Goal: Task Accomplishment & Management: Manage account settings

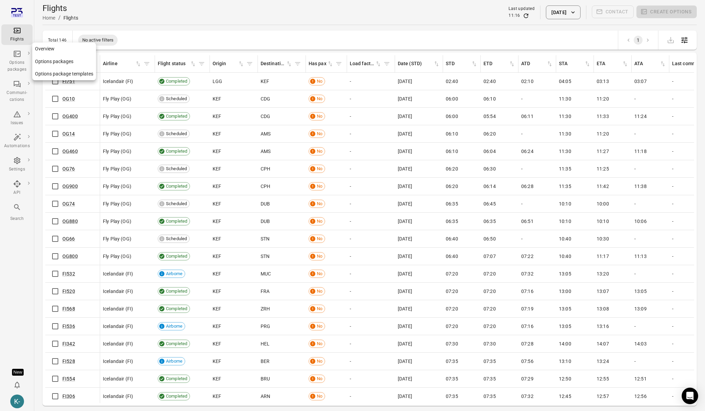
click at [50, 61] on link "Options packages" at bounding box center [64, 61] width 64 height 13
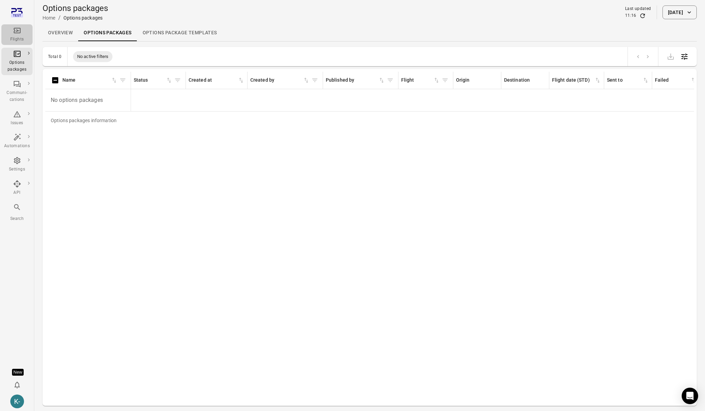
click at [16, 32] on icon "Main navigation" at bounding box center [17, 30] width 8 height 8
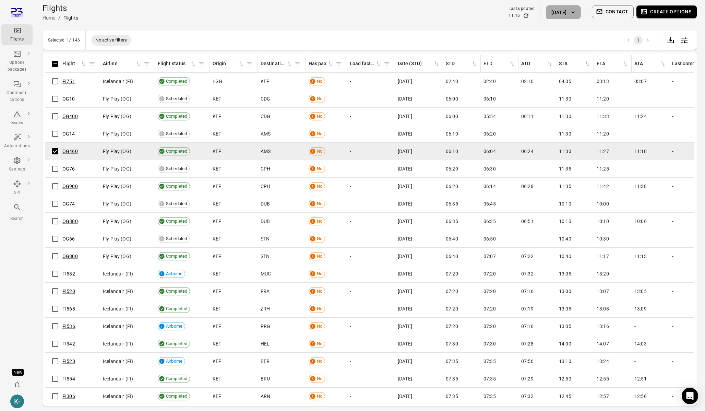
click at [553, 11] on button "[DATE]" at bounding box center [563, 12] width 34 height 14
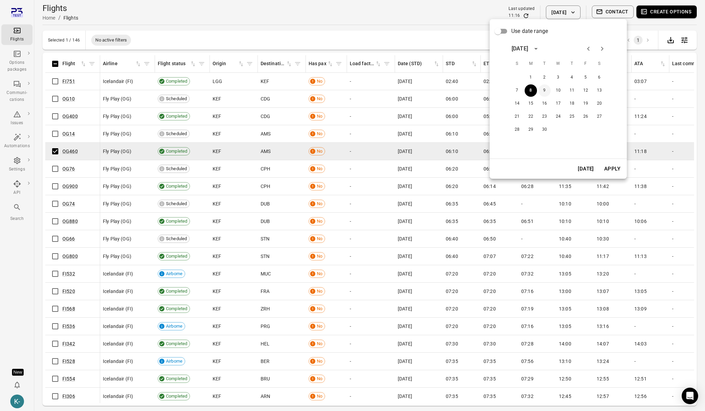
click at [546, 92] on button "9" at bounding box center [545, 90] width 12 height 12
click at [608, 164] on button "Apply" at bounding box center [613, 169] width 24 height 14
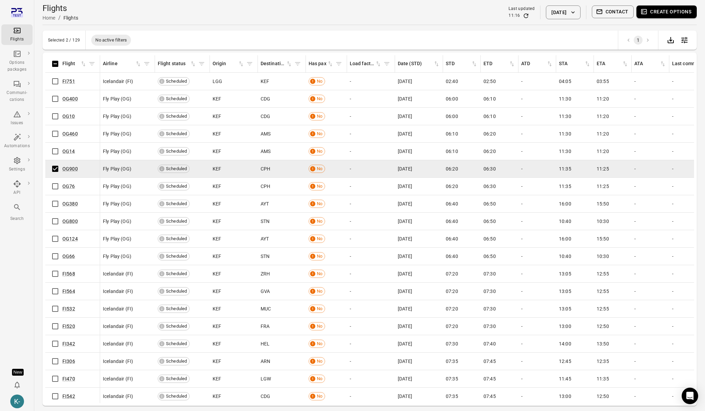
click at [655, 12] on button "Create options" at bounding box center [667, 11] width 60 height 13
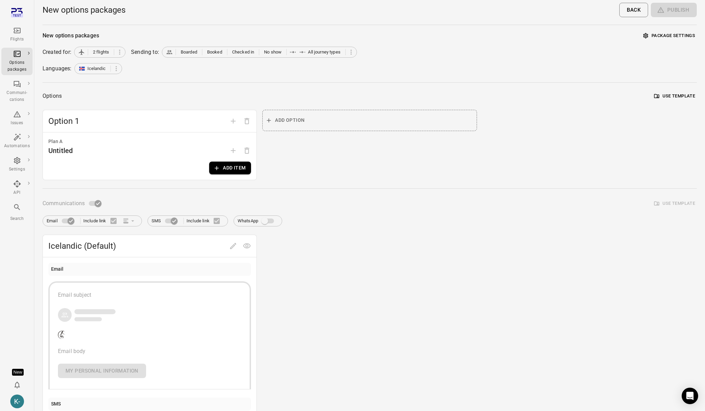
click at [228, 162] on div "Plan A Untitled Add item" at bounding box center [150, 155] width 214 height 47
click at [235, 161] on div "Plan A Untitled Add item" at bounding box center [150, 155] width 214 height 47
click at [232, 170] on button "Add item" at bounding box center [230, 168] width 42 height 13
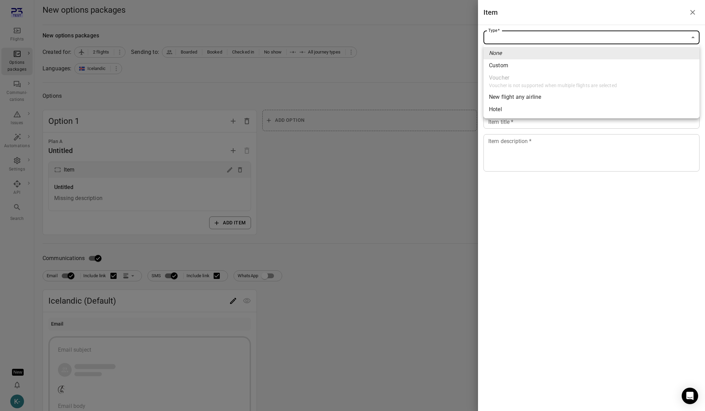
click at [558, 39] on body "Flights Options packages Communi-cations Issues Automations Settings API Search…" at bounding box center [352, 293] width 705 height 587
click at [502, 67] on span "Custom" at bounding box center [591, 65] width 205 height 8
type input "******"
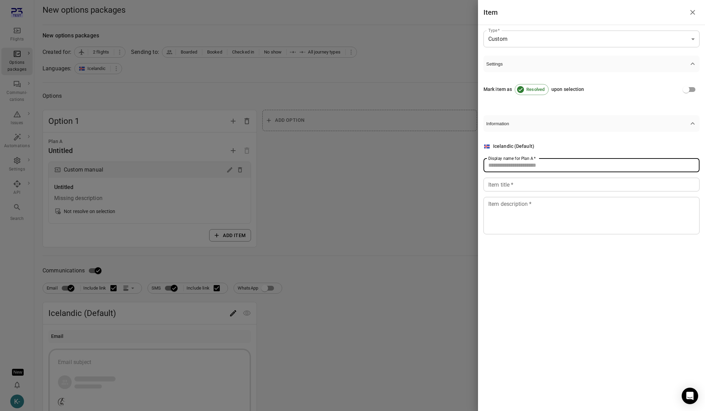
click at [505, 160] on div "Display name for Plan A   * Display name for Plan A   *" at bounding box center [592, 166] width 216 height 14
type input "****"
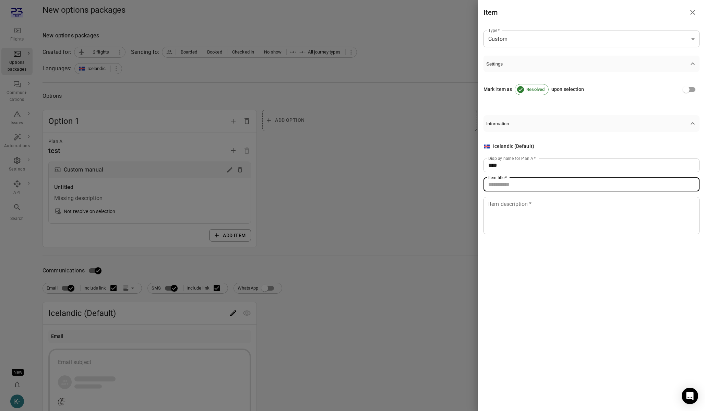
click at [500, 187] on input "Item title   *" at bounding box center [592, 185] width 216 height 14
type input "****"
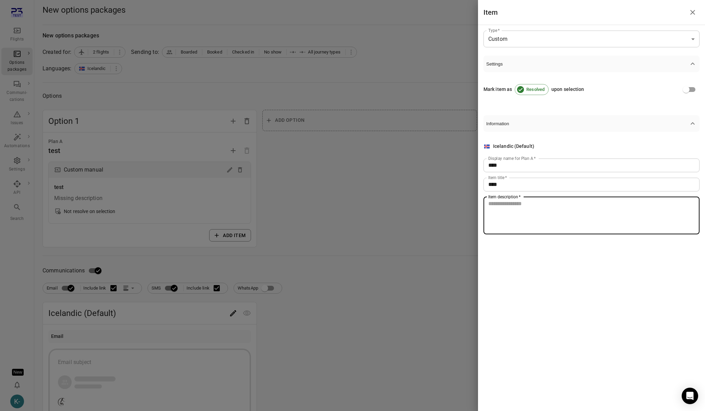
click at [503, 211] on textarea "Item description   *" at bounding box center [592, 216] width 207 height 32
type textarea "****"
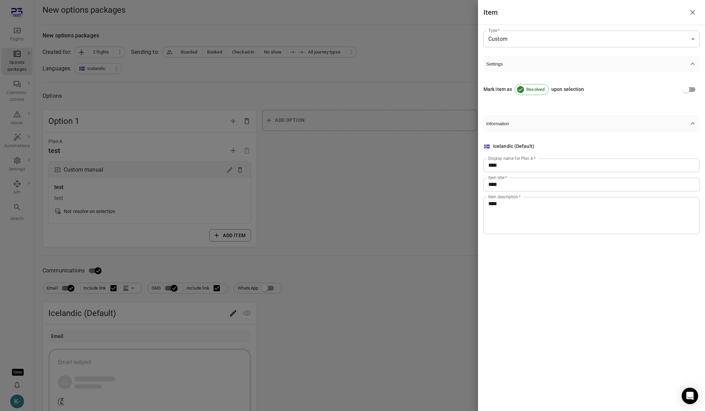
click at [341, 196] on div at bounding box center [352, 205] width 705 height 411
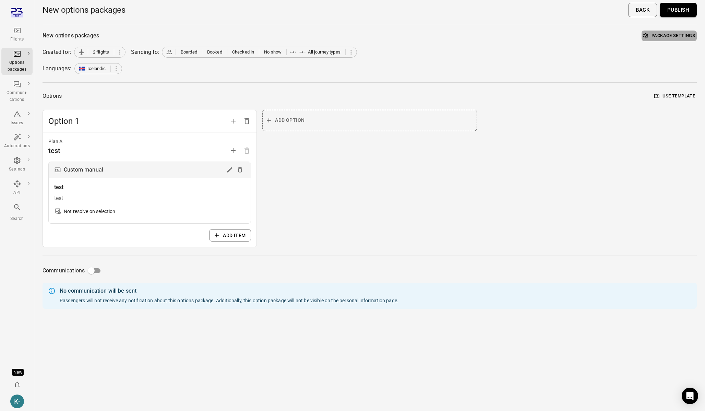
click at [676, 35] on button "Package settings" at bounding box center [669, 36] width 55 height 11
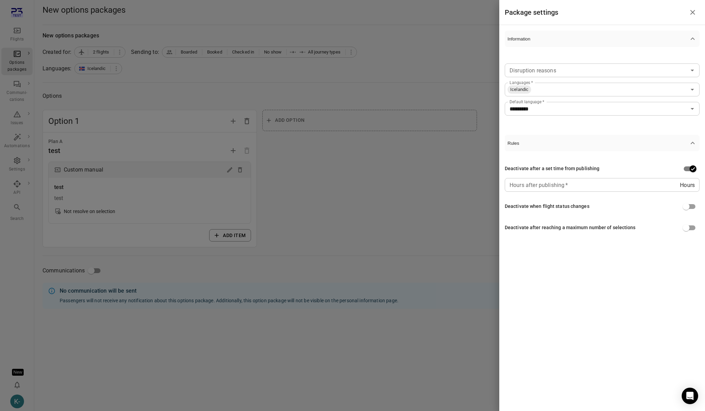
click at [591, 185] on input "Hours after publishing   *" at bounding box center [592, 185] width 175 height 14
type input "*"
click at [413, 207] on div at bounding box center [352, 205] width 705 height 411
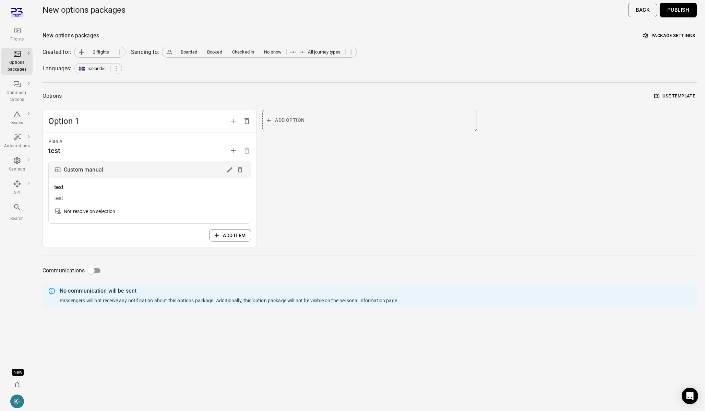
click at [676, 8] on button "Publish" at bounding box center [678, 10] width 37 height 14
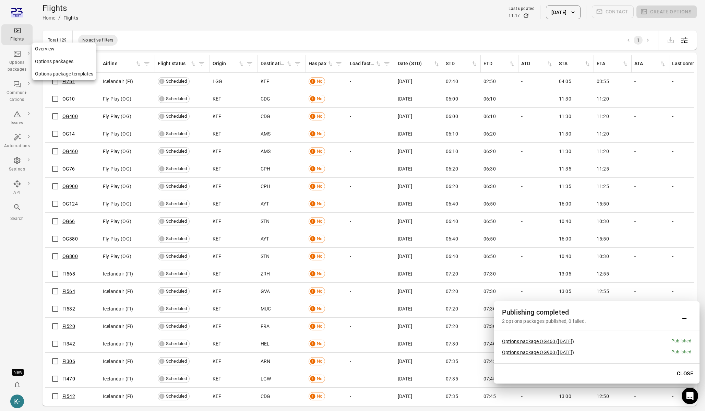
click at [63, 63] on link "Options packages" at bounding box center [64, 61] width 64 height 13
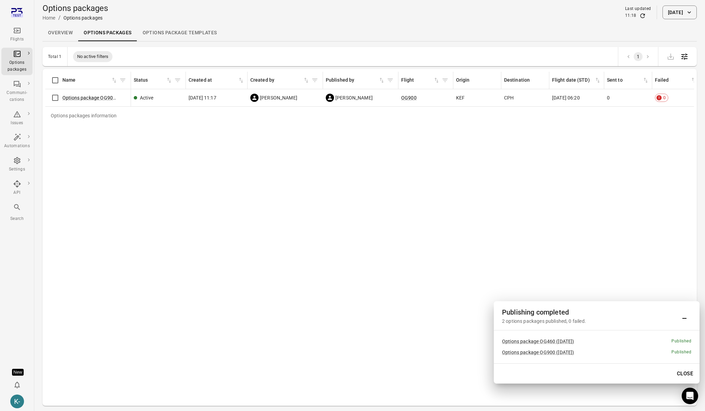
click at [86, 107] on div "Options packages information" at bounding box center [83, 116] width 77 height 18
click at [91, 97] on div "Sort by name in ascending order" at bounding box center [90, 93] width 62 height 9
click at [89, 101] on div "Options package OG900 (9 Sep)" at bounding box center [88, 98] width 80 height 14
click at [89, 99] on link "Options package OG900 (9 Sep)" at bounding box center [98, 97] width 72 height 5
click at [22, 36] on div "Flights" at bounding box center [17, 39] width 26 height 7
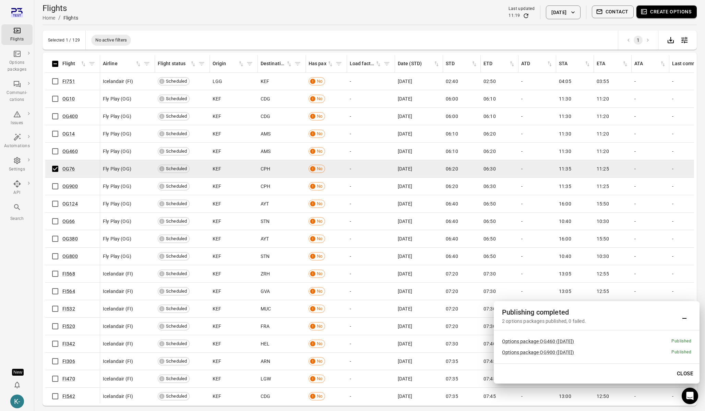
click at [562, 12] on button "9 Sep 2025" at bounding box center [563, 12] width 34 height 14
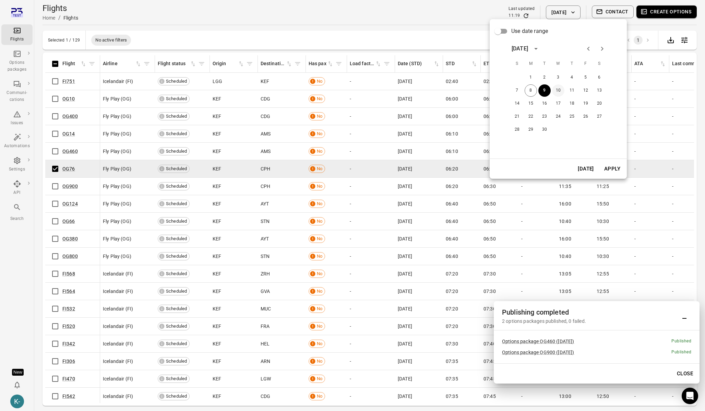
click at [557, 90] on button "10" at bounding box center [558, 90] width 12 height 12
click at [604, 168] on button "Apply" at bounding box center [613, 169] width 24 height 14
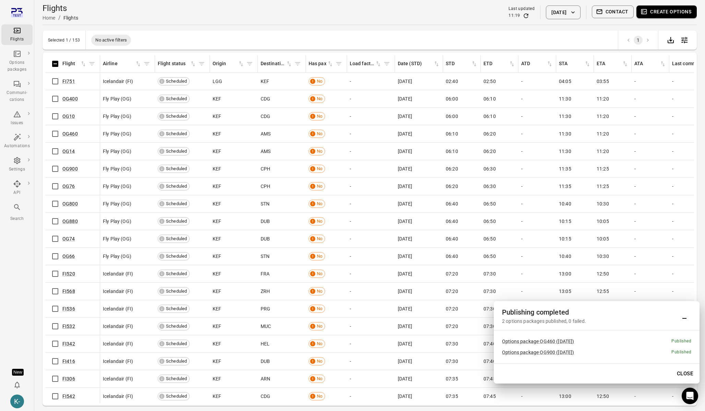
click at [56, 161] on td "OG900" at bounding box center [72, 168] width 55 height 17
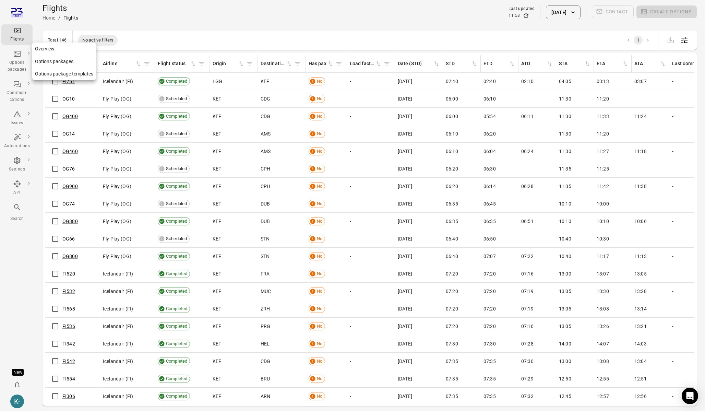
click at [48, 61] on link "Options packages" at bounding box center [64, 61] width 64 height 13
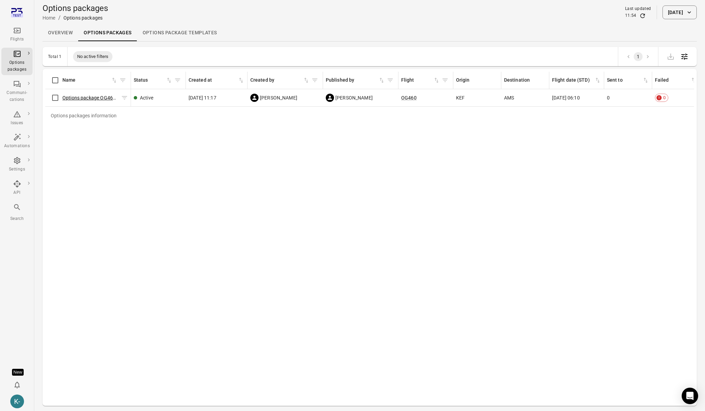
click at [86, 100] on link "Options package OG460 (8 Sep)" at bounding box center [98, 97] width 72 height 5
click at [674, 10] on button "[DATE]" at bounding box center [680, 12] width 34 height 14
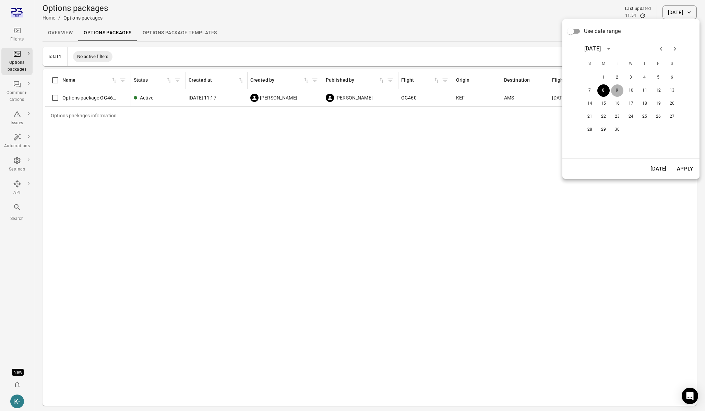
click at [619, 89] on button "9" at bounding box center [617, 90] width 12 height 12
click at [686, 172] on button "Apply" at bounding box center [686, 169] width 24 height 14
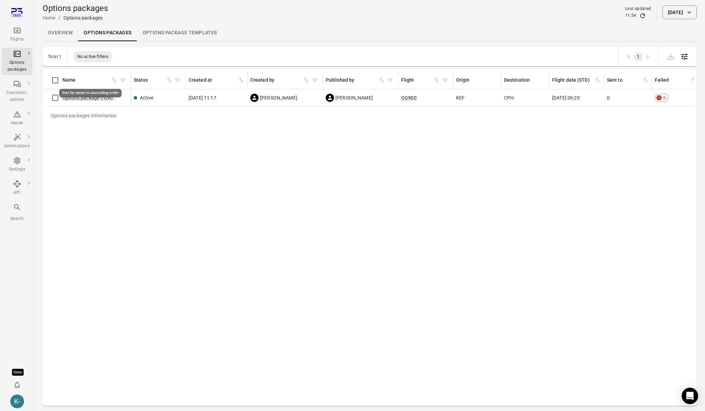
click at [89, 95] on div "Sort by name in ascending order" at bounding box center [90, 93] width 62 height 9
click at [82, 98] on link "Options package OG900 (9 Sep)" at bounding box center [98, 97] width 72 height 5
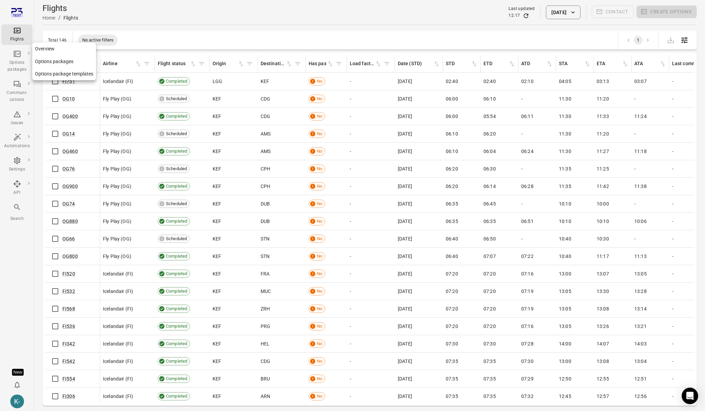
click at [56, 75] on link "Options package templates" at bounding box center [64, 74] width 64 height 13
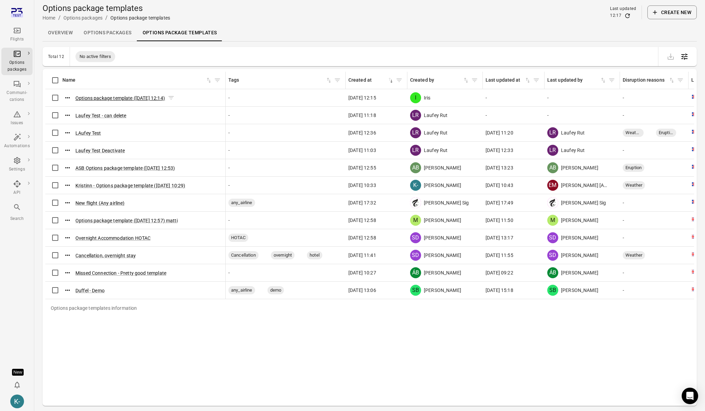
click at [104, 97] on button "Options package template (8 Sep 2025 12:14)" at bounding box center [120, 98] width 90 height 7
click at [68, 149] on icon "Actions" at bounding box center [67, 150] width 7 height 7
click at [64, 173] on span "Delete" at bounding box center [68, 174] width 16 height 7
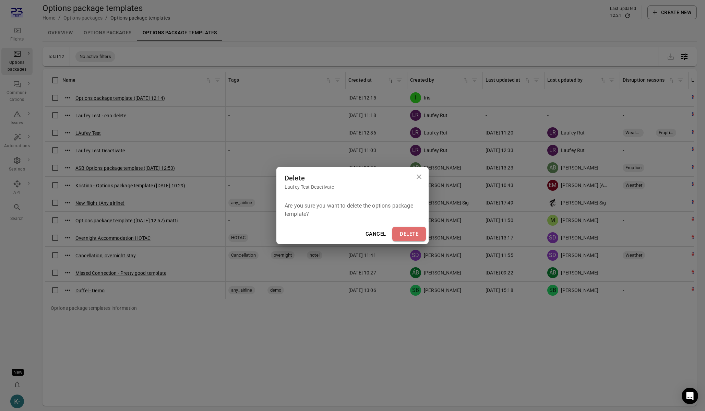
click at [421, 234] on button "Delete" at bounding box center [410, 234] width 34 height 14
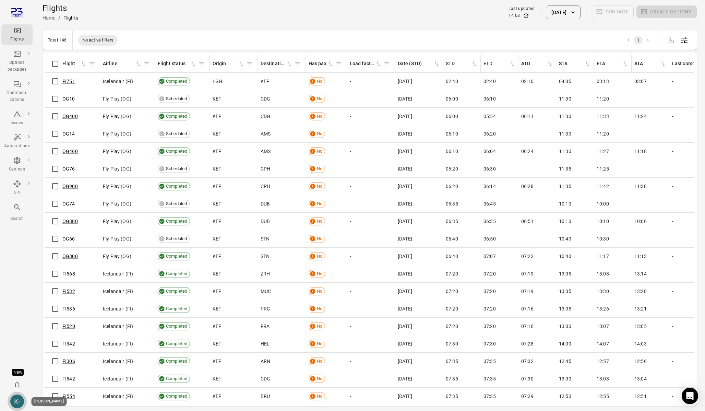
click at [16, 395] on div "K-" at bounding box center [17, 402] width 14 height 14
click at [40, 386] on link "Personal settings" at bounding box center [52, 387] width 51 height 13
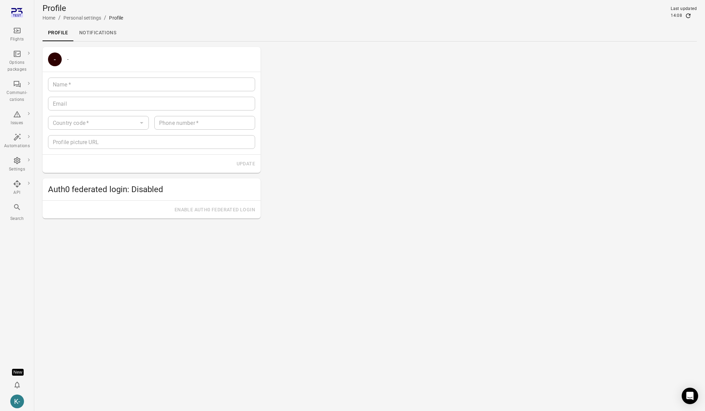
type input "**********"
type input "*********"
type input "*******"
click at [95, 191] on span "Auth0 federated login: Disabled" at bounding box center [151, 189] width 207 height 11
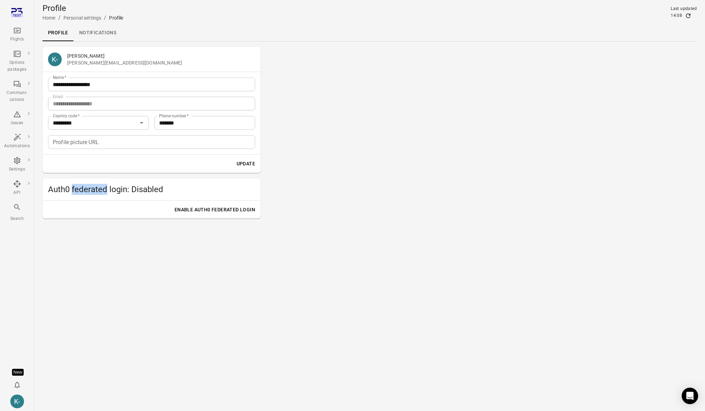
click at [95, 191] on span "Auth0 federated login: Disabled" at bounding box center [151, 189] width 207 height 11
click at [114, 186] on span "Auth0 federated login: Disabled" at bounding box center [151, 189] width 207 height 11
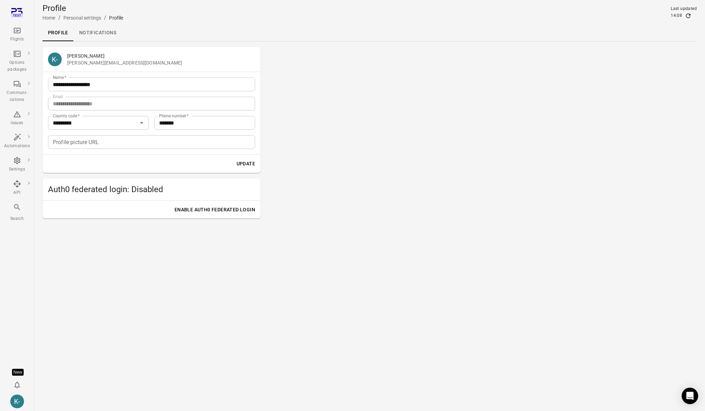
click at [114, 186] on span "Auth0 federated login: Disabled" at bounding box center [151, 189] width 207 height 11
click at [183, 196] on div "Auth0 federated login: Disabled" at bounding box center [152, 189] width 218 height 22
